Goal: Communication & Community: Answer question/provide support

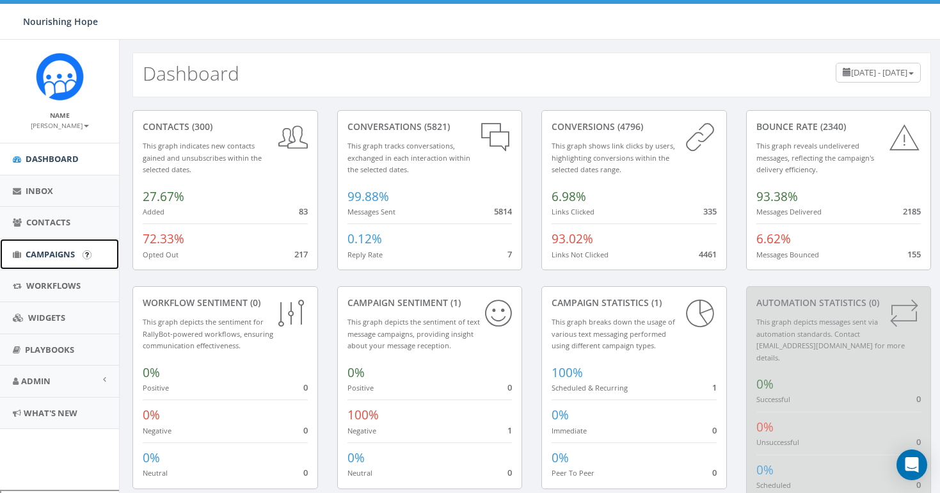
click at [80, 257] on link "Campaigns" at bounding box center [59, 254] width 119 height 31
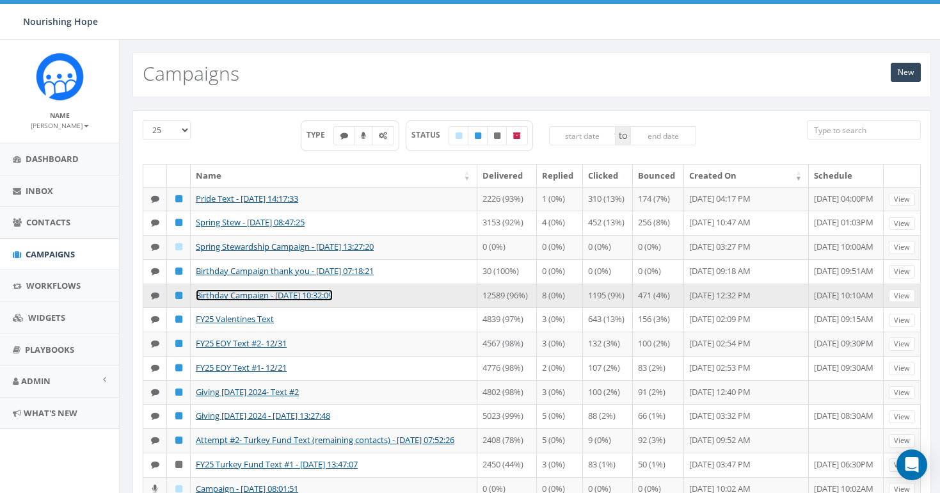
click at [291, 301] on link "Birthday Campaign - [DATE] 10:32:09" at bounding box center [264, 295] width 137 height 12
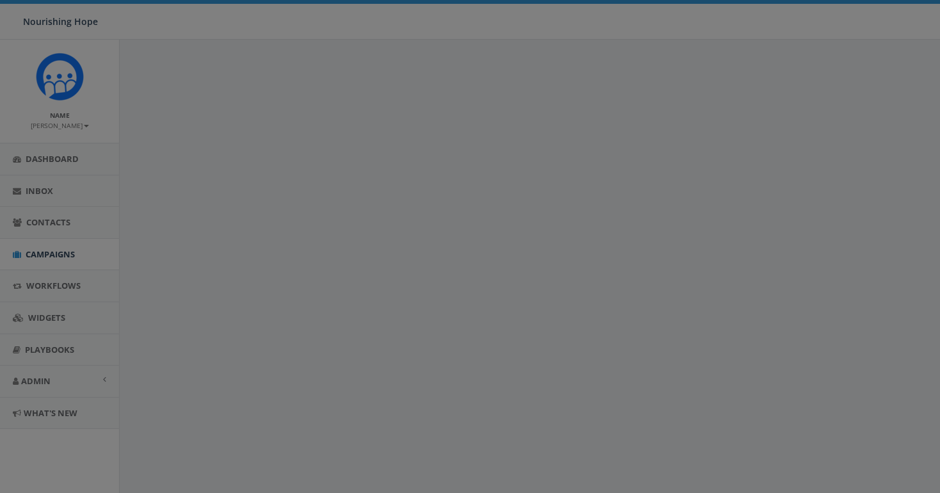
select select
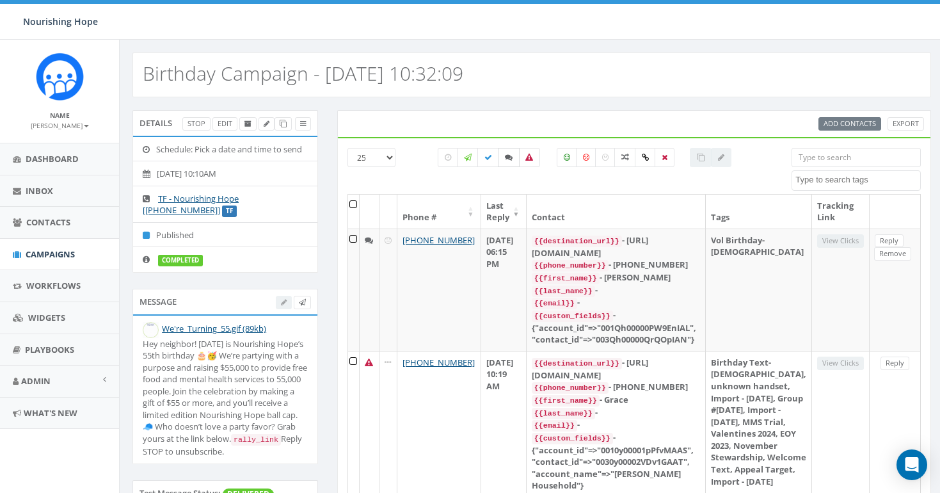
click at [506, 159] on icon at bounding box center [509, 158] width 8 height 8
checkbox input "true"
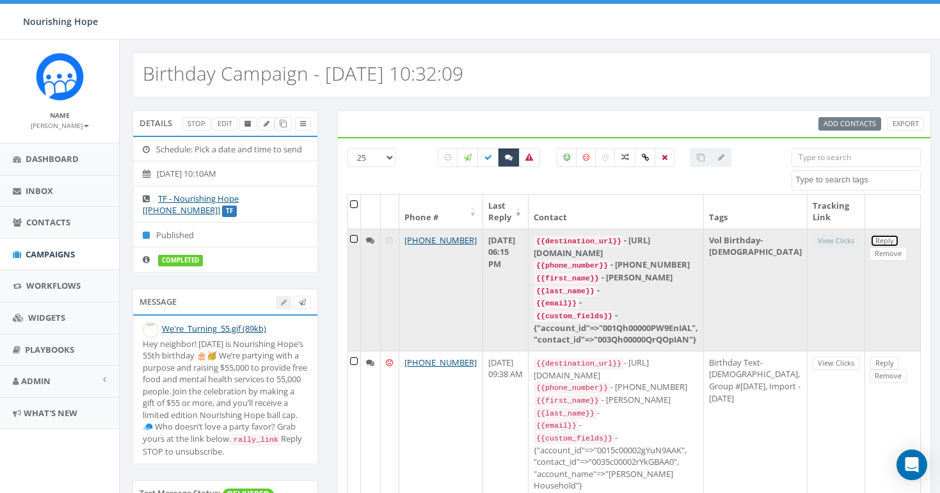
click at [870, 242] on link "Reply" at bounding box center [884, 240] width 29 height 13
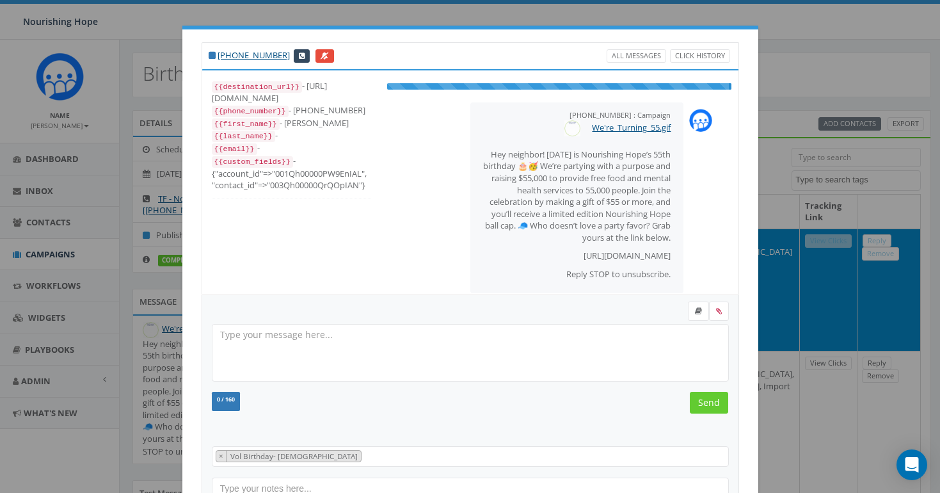
select select "Vol Birthday- April 2025"
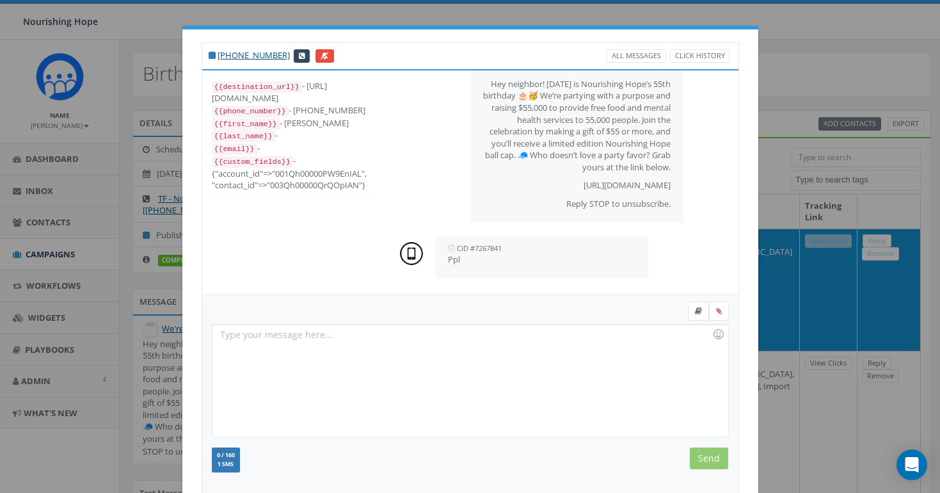
scroll to position [148, 0]
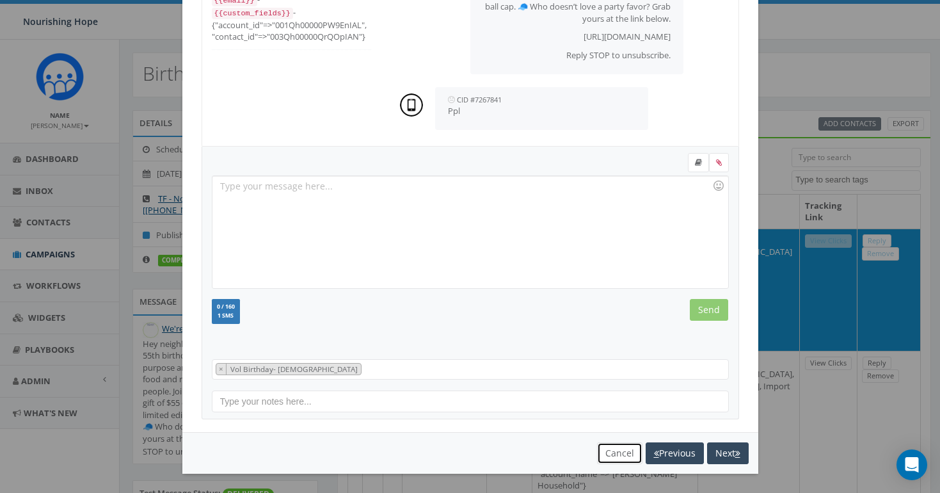
click at [607, 454] on button "Cancel" at bounding box center [619, 453] width 45 height 22
